Goal: Task Accomplishment & Management: Manage account settings

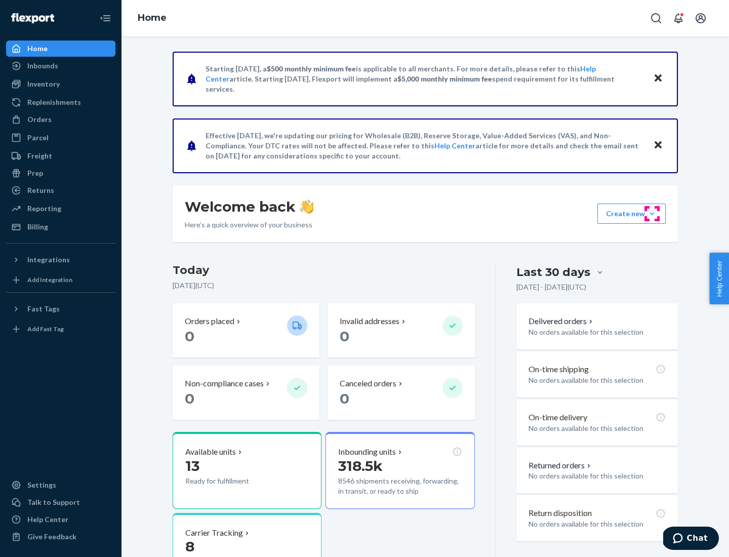
click at [652, 214] on button "Create new Create new inbound Create new order Create new product" at bounding box center [632, 214] width 68 height 20
click at [61, 66] on div "Inbounds" at bounding box center [60, 66] width 107 height 14
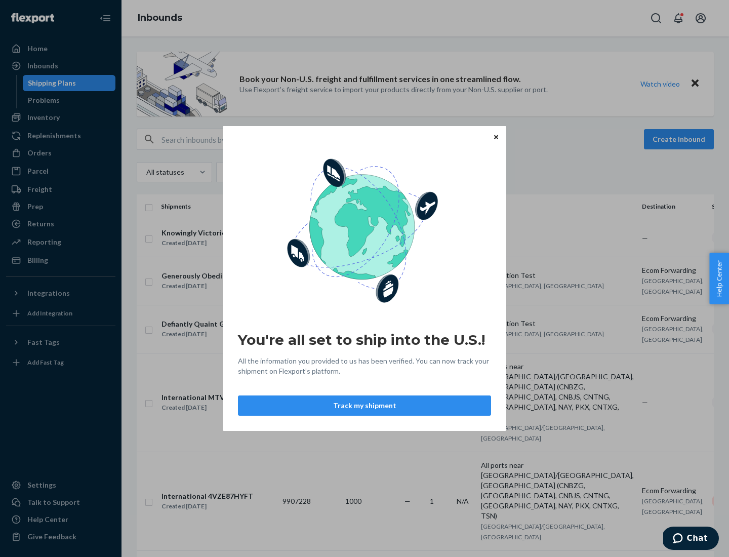
click at [365, 406] on button "Track my shipment" at bounding box center [364, 405] width 253 height 20
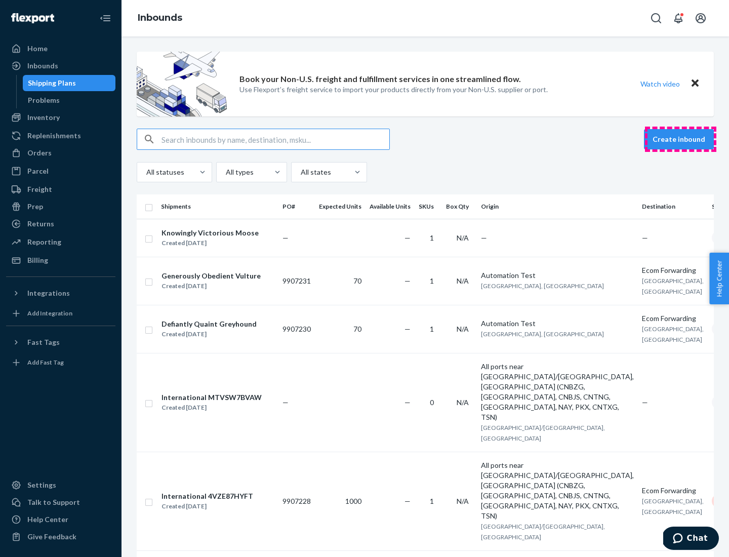
click at [681, 139] on button "Create inbound" at bounding box center [679, 139] width 70 height 20
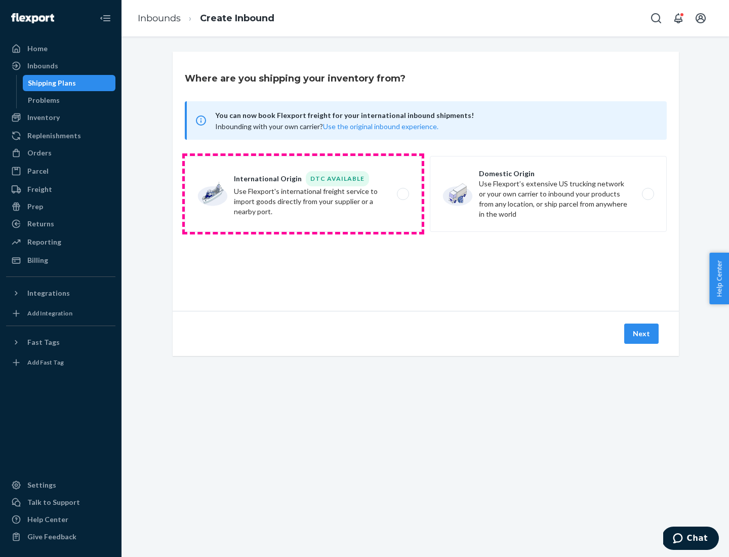
click at [303, 194] on label "International Origin DTC Available Use Flexport's international freight service…" at bounding box center [303, 194] width 237 height 76
click at [403, 194] on input "International Origin DTC Available Use Flexport's international freight service…" at bounding box center [406, 194] width 7 height 7
radio input "true"
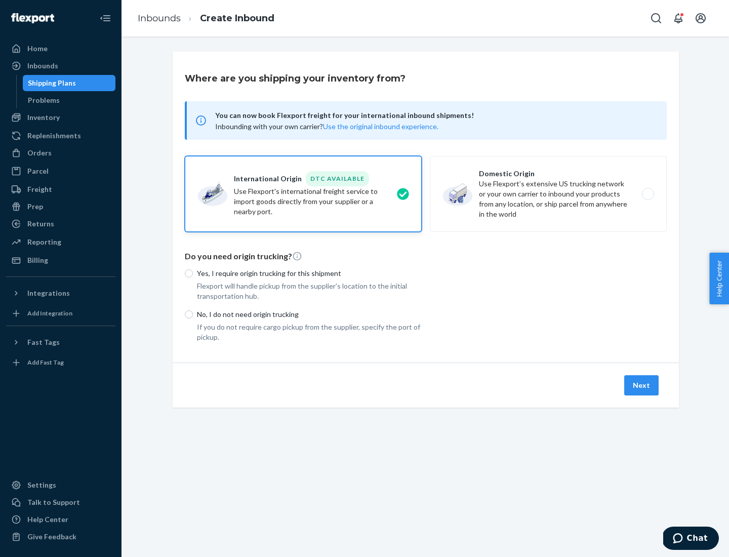
click at [309, 314] on p "No, I do not need origin trucking" at bounding box center [309, 314] width 225 height 10
click at [193, 314] on input "No, I do not need origin trucking" at bounding box center [189, 314] width 8 height 8
radio input "true"
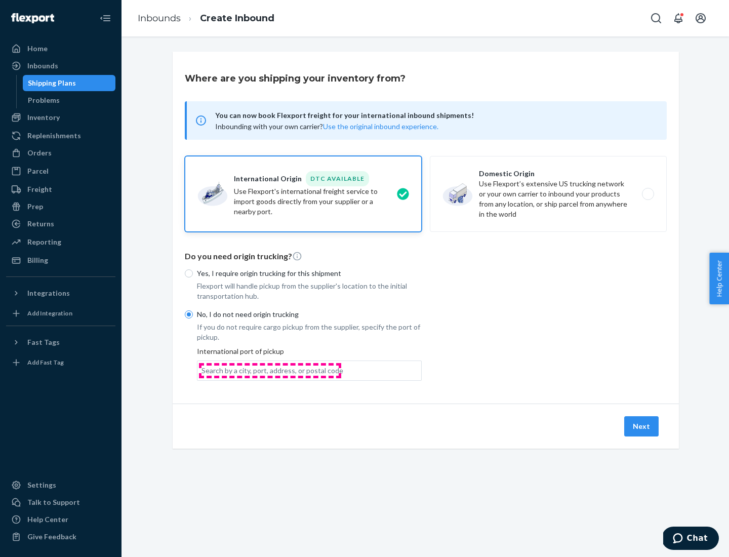
click at [270, 370] on div "Search by a city, port, address, or postal code" at bounding box center [273, 371] width 142 height 10
click at [203, 370] on input "Search by a city, port, address, or postal code" at bounding box center [202, 371] width 1 height 10
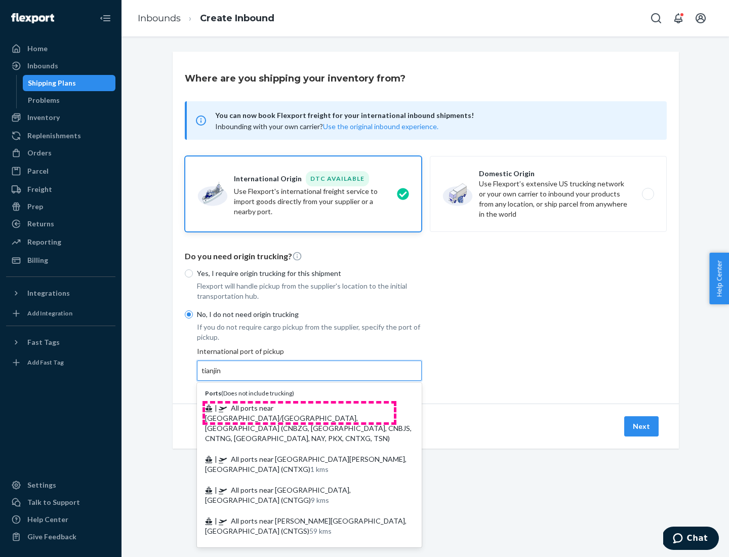
click at [299, 408] on span "| All ports near [GEOGRAPHIC_DATA]/[GEOGRAPHIC_DATA], [GEOGRAPHIC_DATA] (CNBZG,…" at bounding box center [308, 423] width 207 height 39
click at [222, 376] on input "tianjin" at bounding box center [212, 371] width 21 height 10
type input "All ports near [GEOGRAPHIC_DATA]/[GEOGRAPHIC_DATA], [GEOGRAPHIC_DATA] (CNBZG, […"
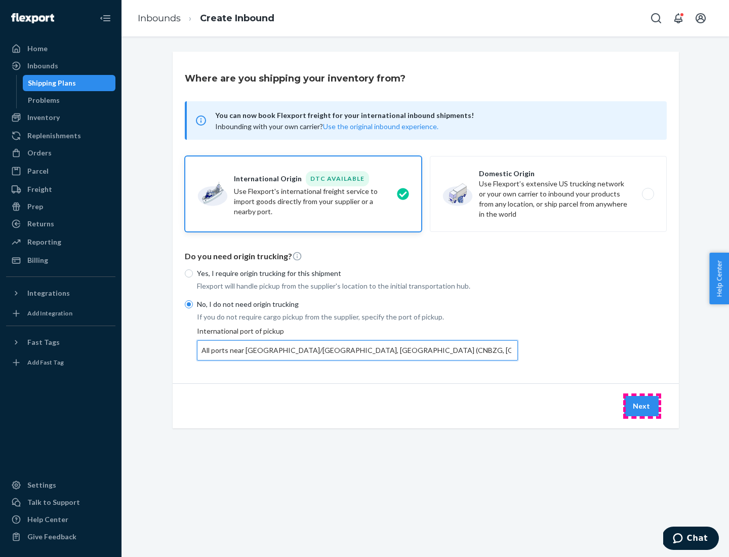
click at [642, 406] on button "Next" at bounding box center [641, 406] width 34 height 20
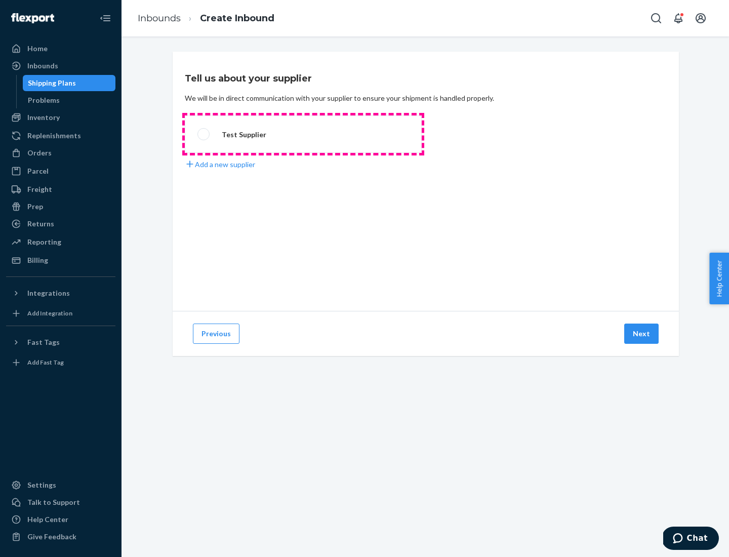
click at [303, 134] on label "Test Supplier" at bounding box center [303, 133] width 237 height 37
click at [204, 134] on input "Test Supplier" at bounding box center [200, 134] width 7 height 7
radio input "true"
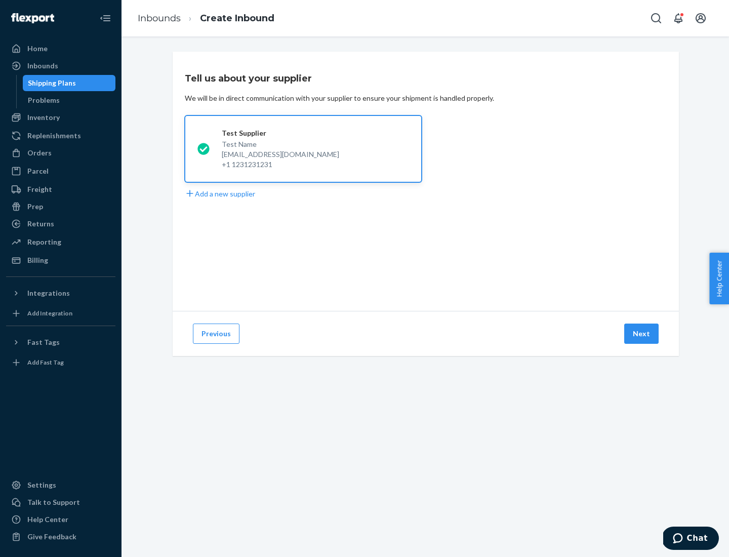
click at [642, 334] on button "Next" at bounding box center [641, 334] width 34 height 20
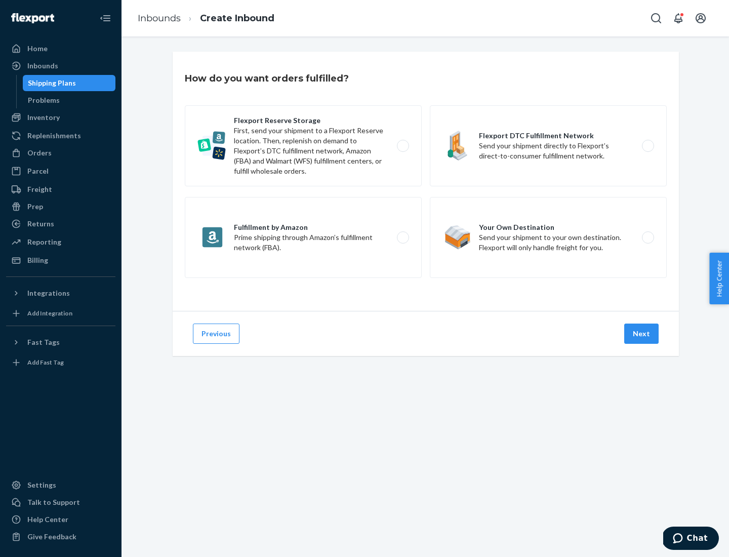
click at [303, 146] on label "Flexport Reserve Storage First, send your shipment to a Flexport Reserve locati…" at bounding box center [303, 145] width 237 height 81
click at [403, 146] on input "Flexport Reserve Storage First, send your shipment to a Flexport Reserve locati…" at bounding box center [406, 146] width 7 height 7
radio input "true"
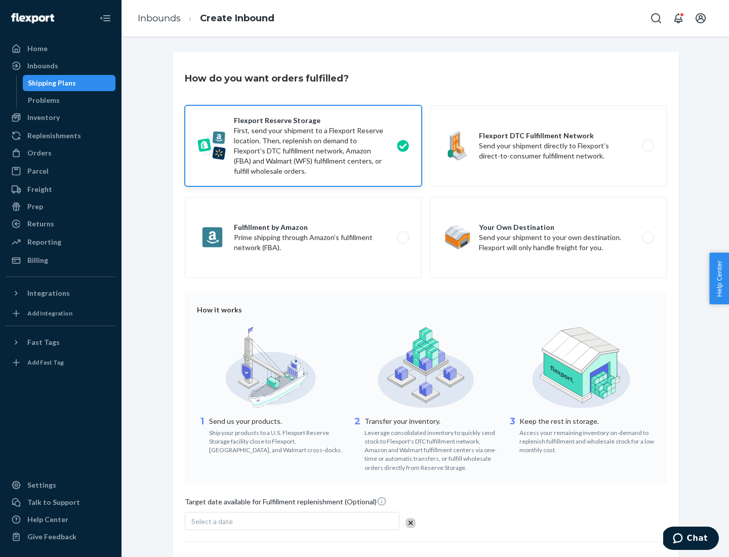
scroll to position [83, 0]
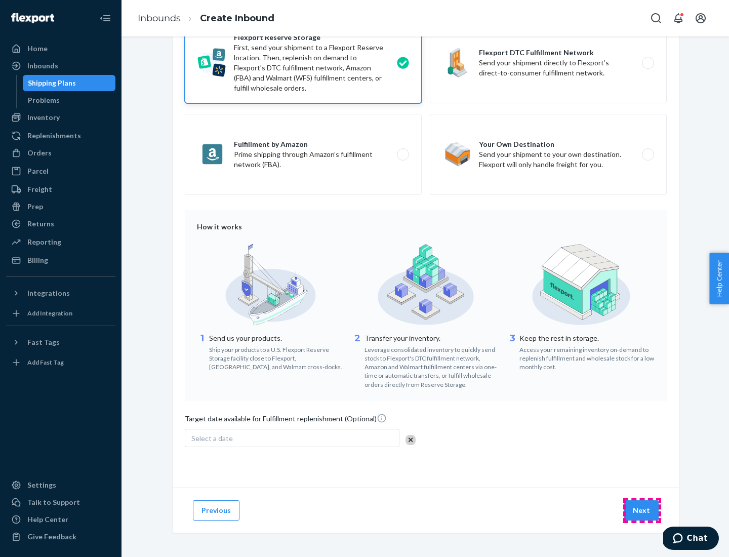
click at [642, 510] on button "Next" at bounding box center [641, 510] width 34 height 20
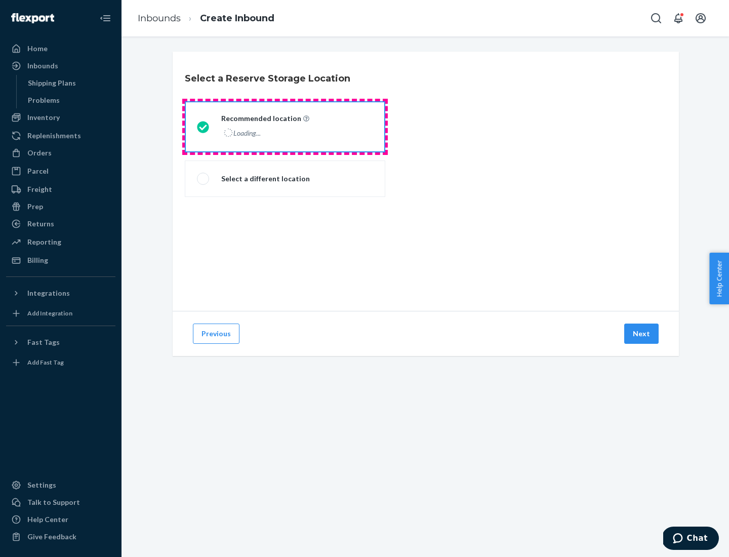
click at [285, 127] on div "Loading..." at bounding box center [264, 133] width 86 height 15
click at [204, 127] on input "Recommended location Loading..." at bounding box center [200, 127] width 7 height 7
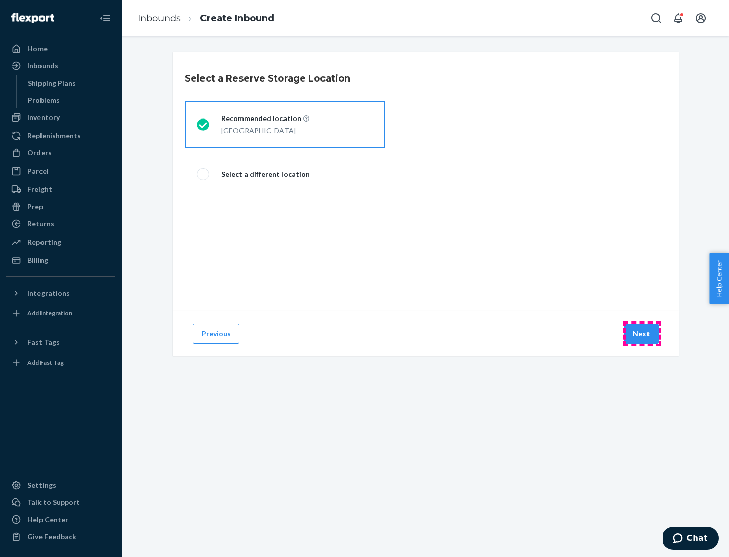
click at [642, 334] on button "Next" at bounding box center [641, 334] width 34 height 20
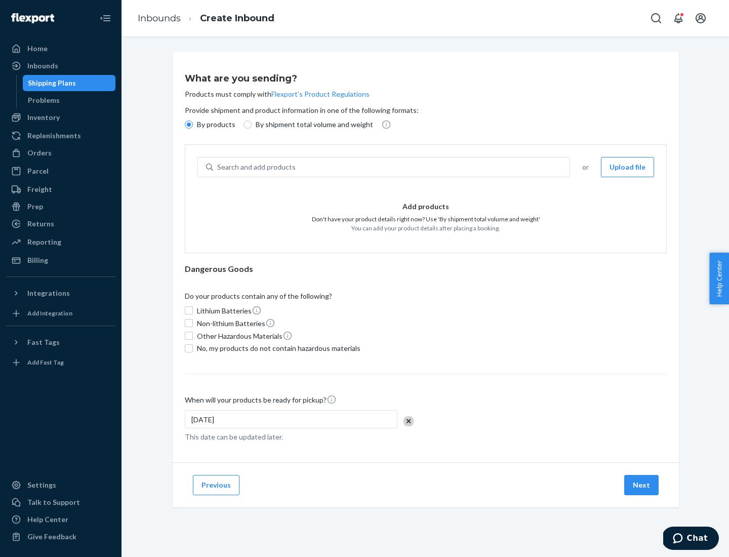
click at [392, 167] on div "Search and add products" at bounding box center [391, 167] width 356 height 18
click at [218, 167] on input "Search and add products" at bounding box center [217, 167] width 1 height 10
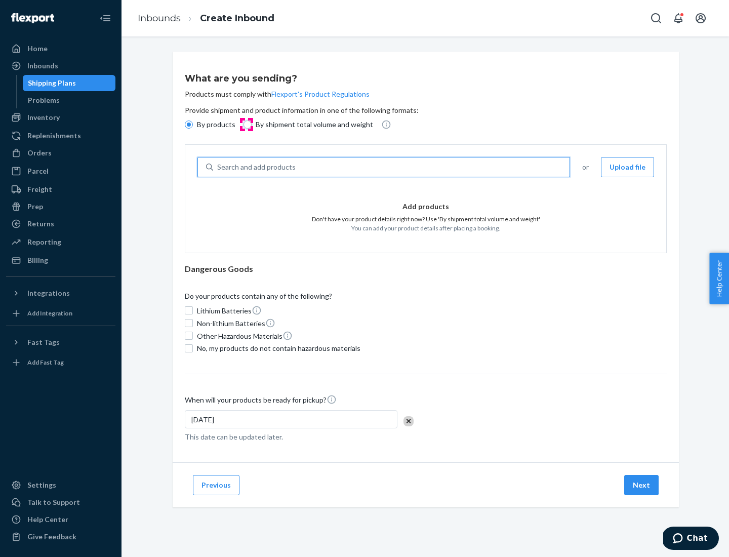
click at [246, 125] on input "By shipment total volume and weight" at bounding box center [248, 125] width 8 height 8
radio input "true"
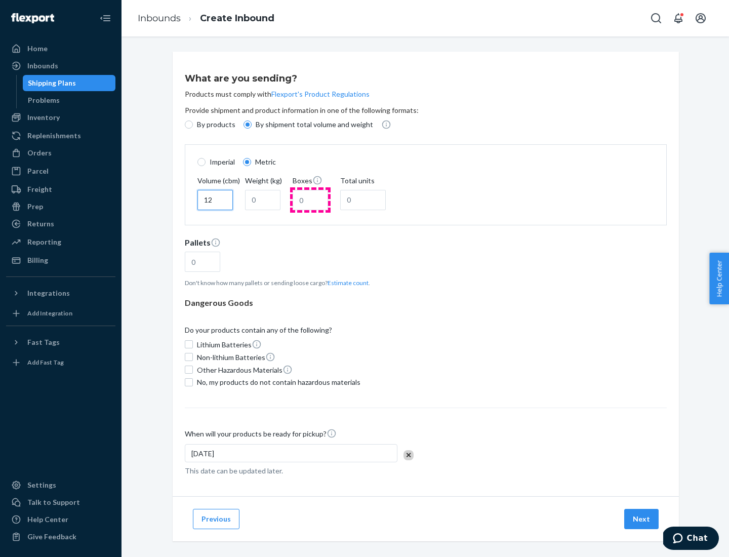
type input "12"
type input "22"
type input "222"
type input "121"
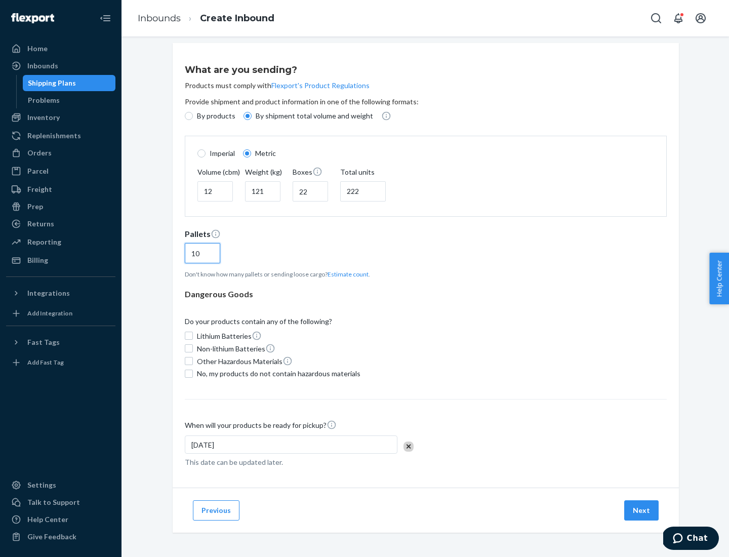
type input "10"
click at [277, 373] on span "No, my products do not contain hazardous materials" at bounding box center [279, 374] width 164 height 10
click at [193, 373] on input "No, my products do not contain hazardous materials" at bounding box center [189, 374] width 8 height 8
checkbox input "true"
click at [642, 510] on button "Next" at bounding box center [641, 510] width 34 height 20
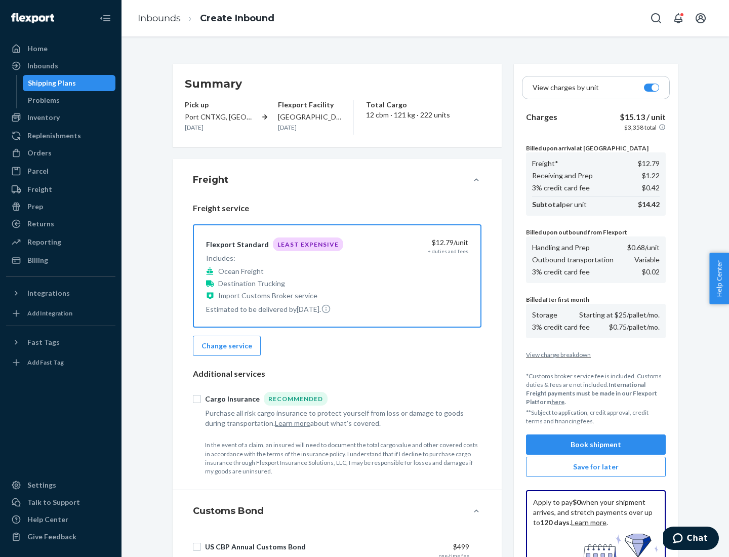
scroll to position [148, 0]
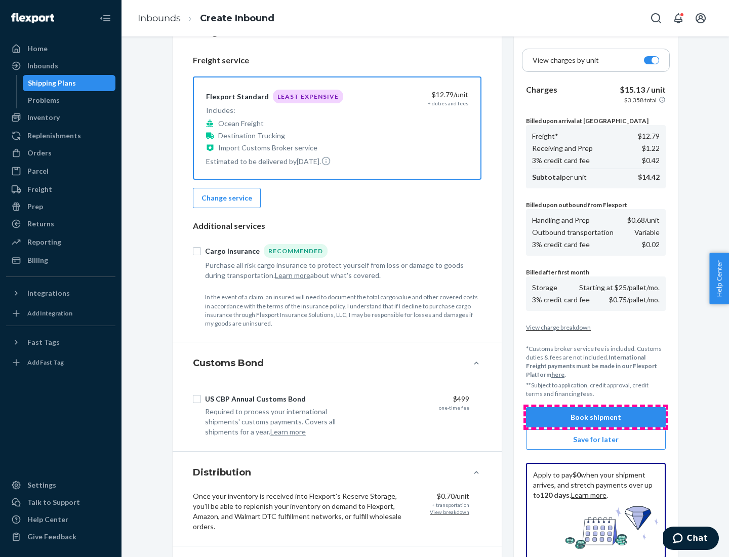
click at [596, 417] on button "Book shipment" at bounding box center [596, 417] width 140 height 20
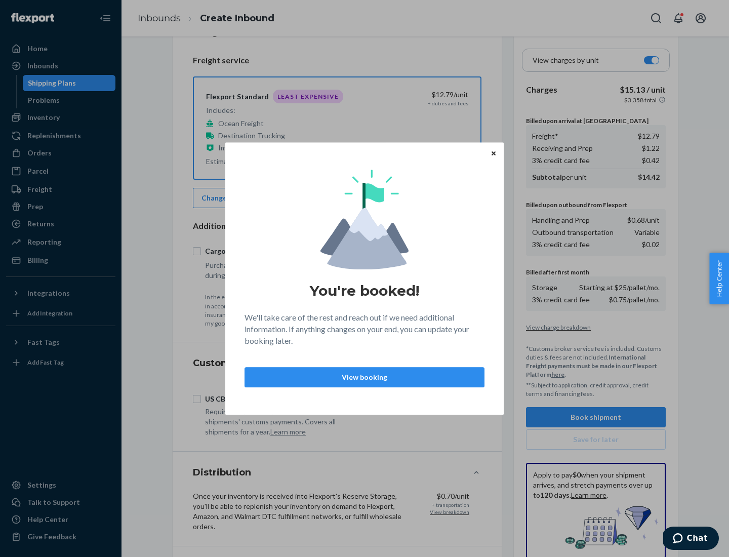
click at [365, 377] on p "View booking" at bounding box center [364, 377] width 223 height 10
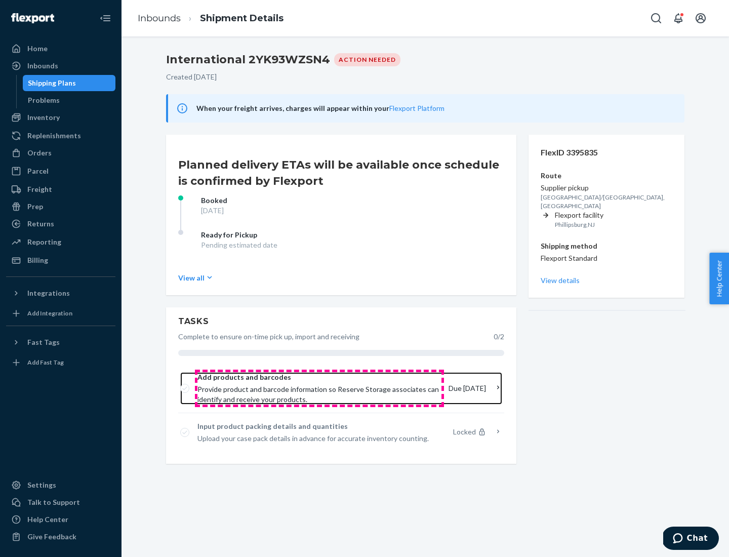
click at [320, 388] on span "Provide product and barcode information so Reserve Storage associates can ident…" at bounding box center [318, 394] width 243 height 20
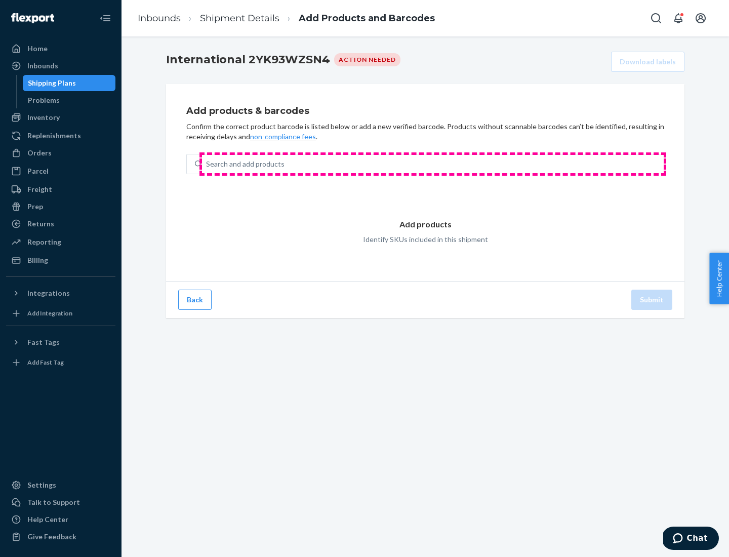
click at [433, 164] on div "Search and add products" at bounding box center [433, 164] width 462 height 18
click at [207, 164] on input "Search and add products" at bounding box center [206, 164] width 1 height 10
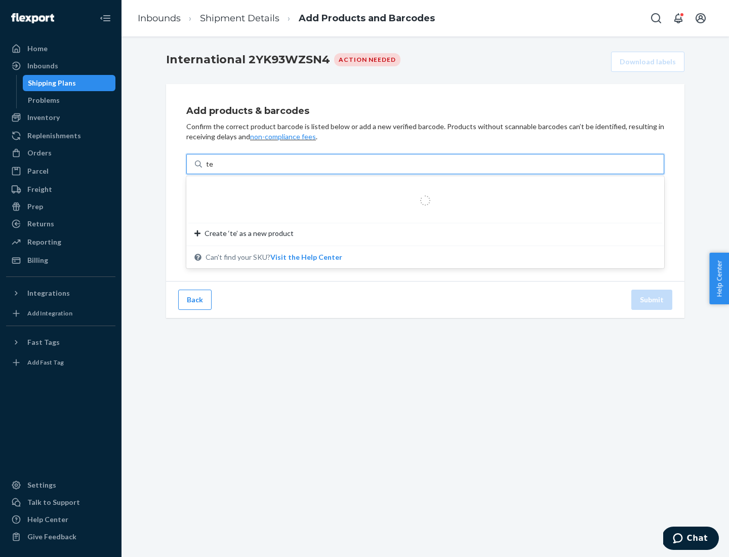
type input "test"
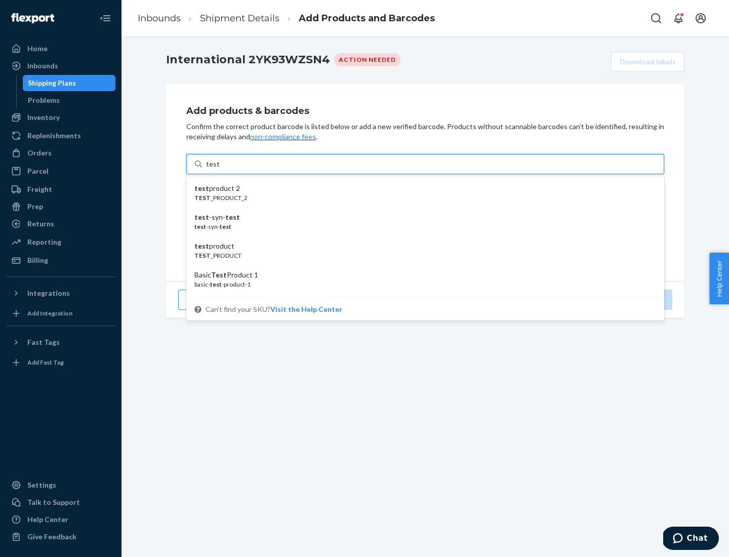
scroll to position [38, 0]
click at [421, 237] on div "Basic Test Product 1" at bounding box center [421, 237] width 454 height 10
click at [219, 169] on input "test" at bounding box center [212, 164] width 13 height 10
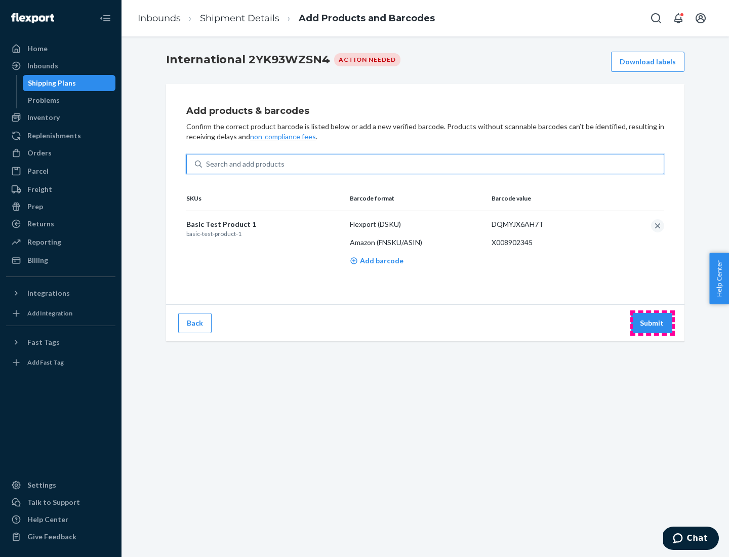
click at [652, 323] on button "Submit" at bounding box center [651, 323] width 41 height 20
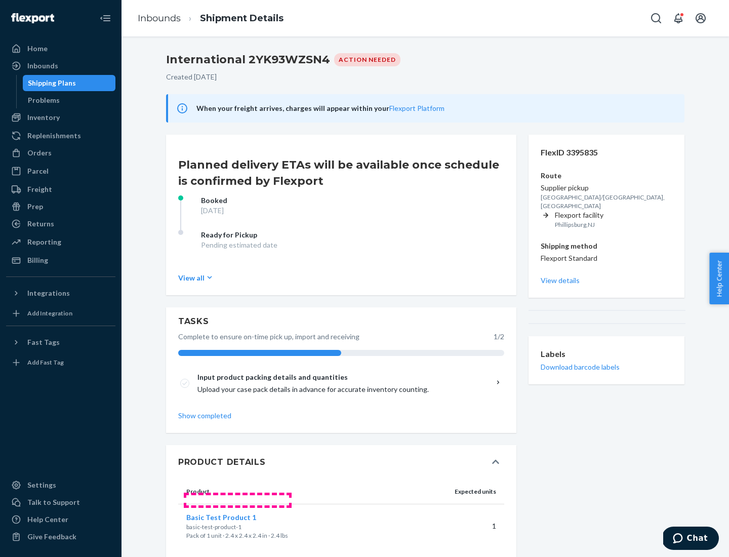
scroll to position [17, 0]
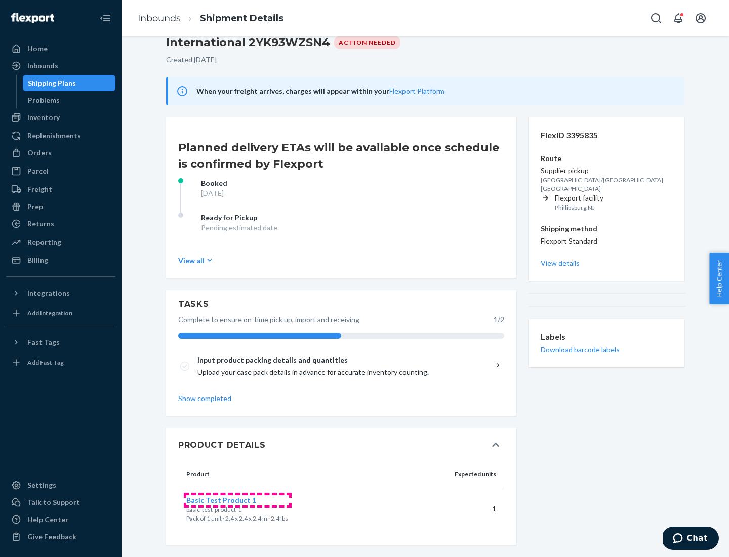
click at [237, 500] on span "Basic Test Product 1" at bounding box center [221, 500] width 70 height 9
